Goal: Task Accomplishment & Management: Manage account settings

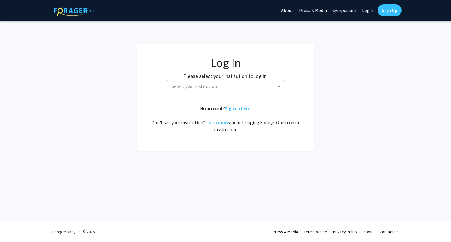
select select
click at [199, 81] on span "Select your institution" at bounding box center [226, 86] width 114 height 12
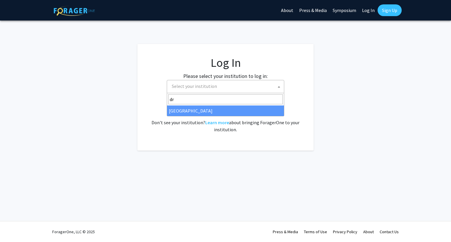
type input "dr"
select select "6"
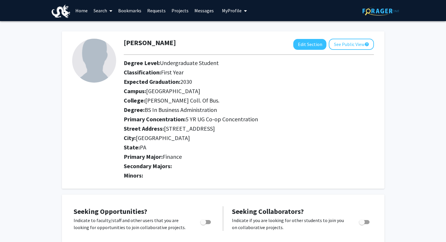
click at [259, 121] on h2 "Primary Concentration: 5 YR UG Co-op Concentration" at bounding box center [249, 119] width 250 height 7
